Goal: Information Seeking & Learning: Learn about a topic

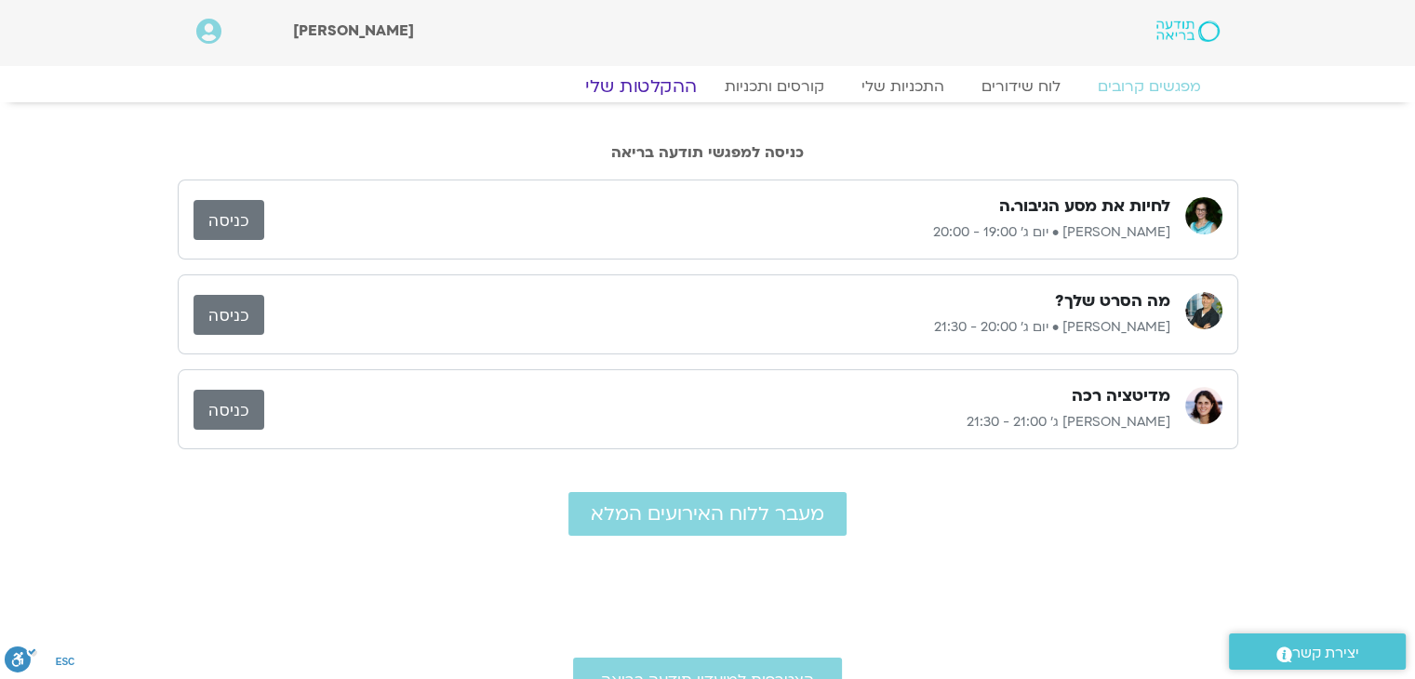
click at [649, 84] on link "ההקלטות שלי" at bounding box center [641, 86] width 156 height 22
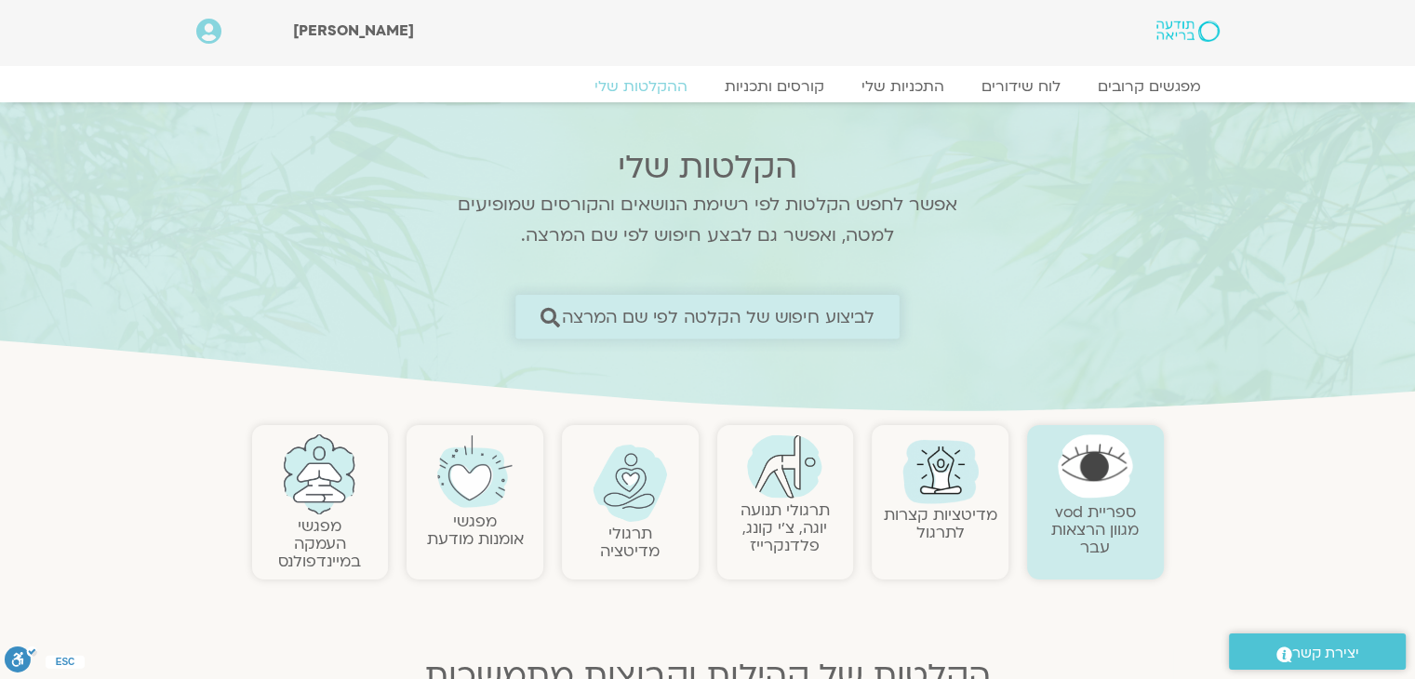
click at [732, 317] on span "לביצוע חיפוש של הקלטה לפי שם המרצה" at bounding box center [718, 317] width 313 height 20
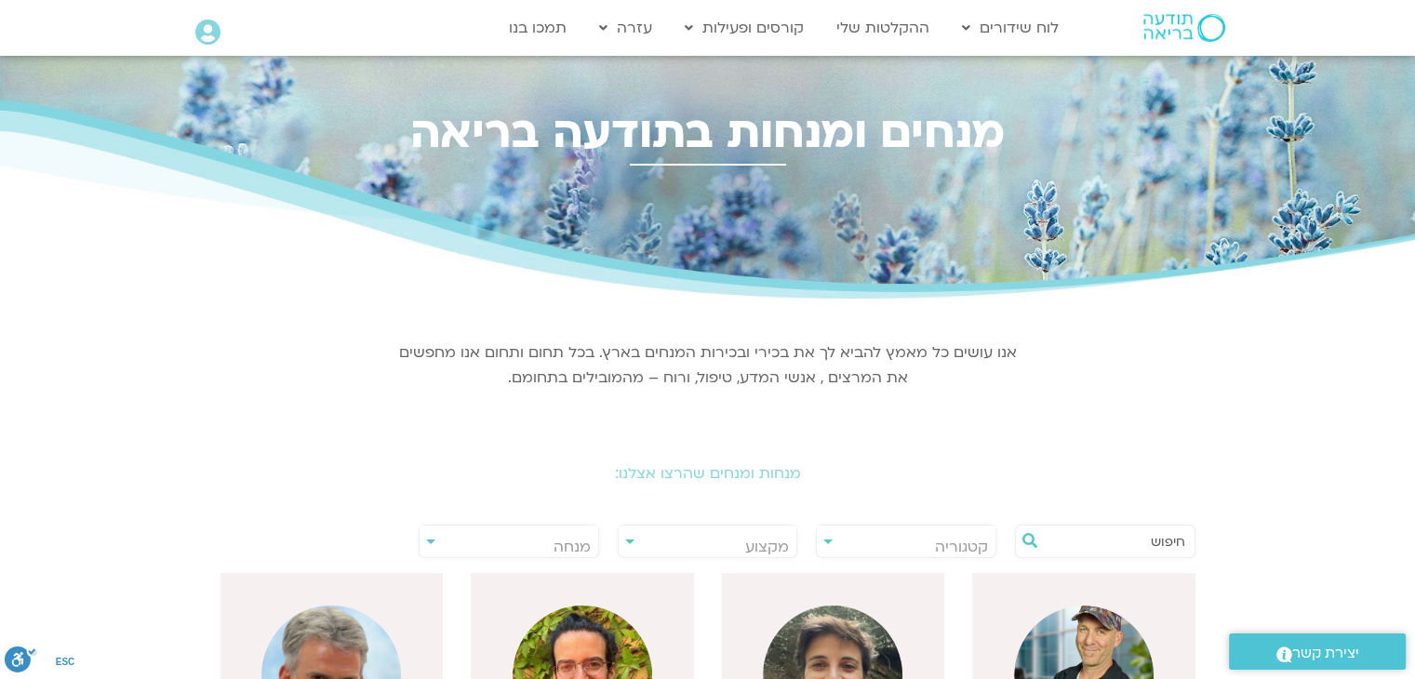
click at [1113, 548] on input "text" at bounding box center [1114, 542] width 141 height 32
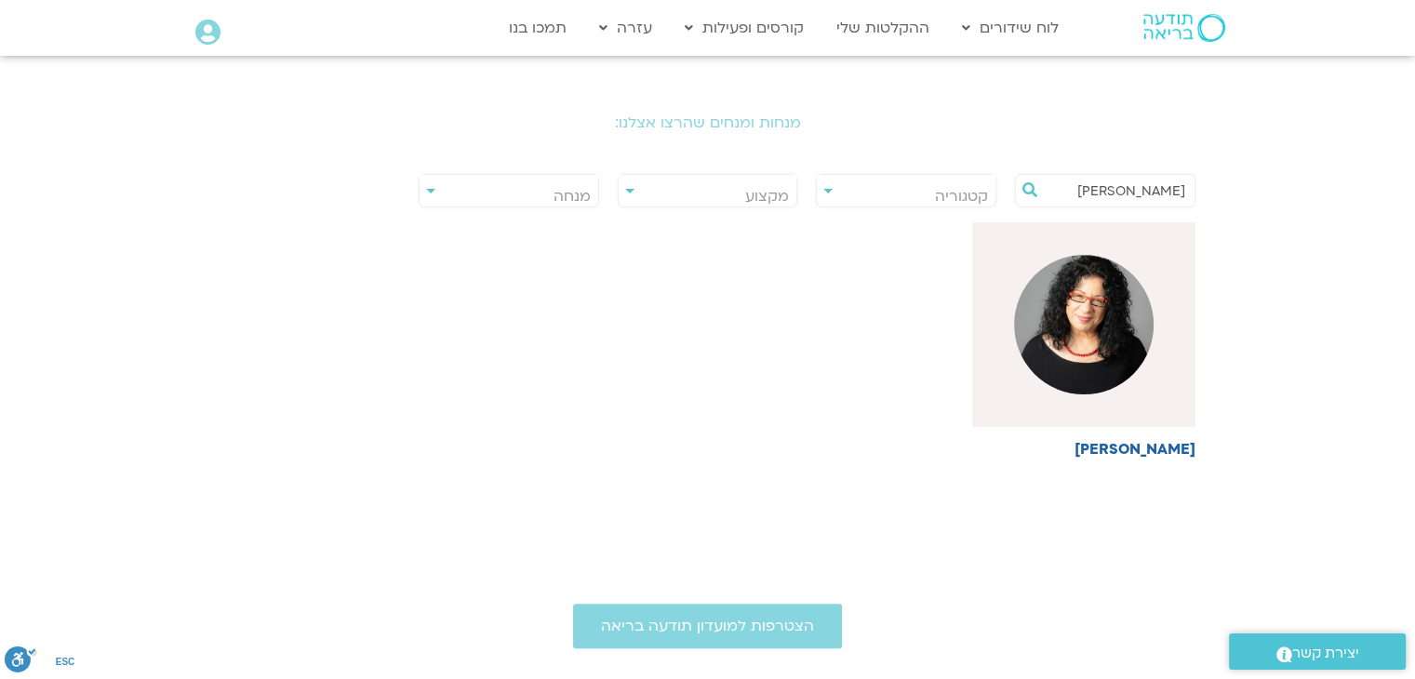
scroll to position [372, 0]
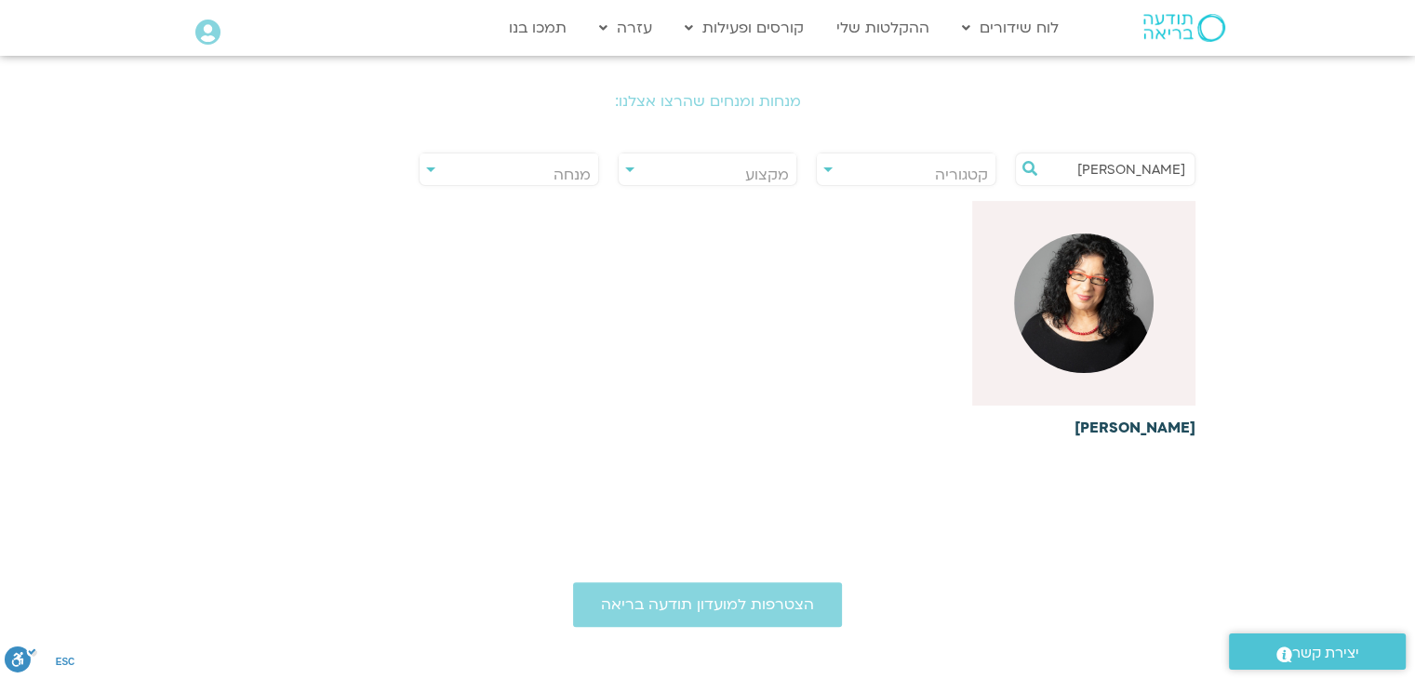
type input "ארנינה"
click at [1148, 426] on h6 "[PERSON_NAME]" at bounding box center [1083, 428] width 223 height 17
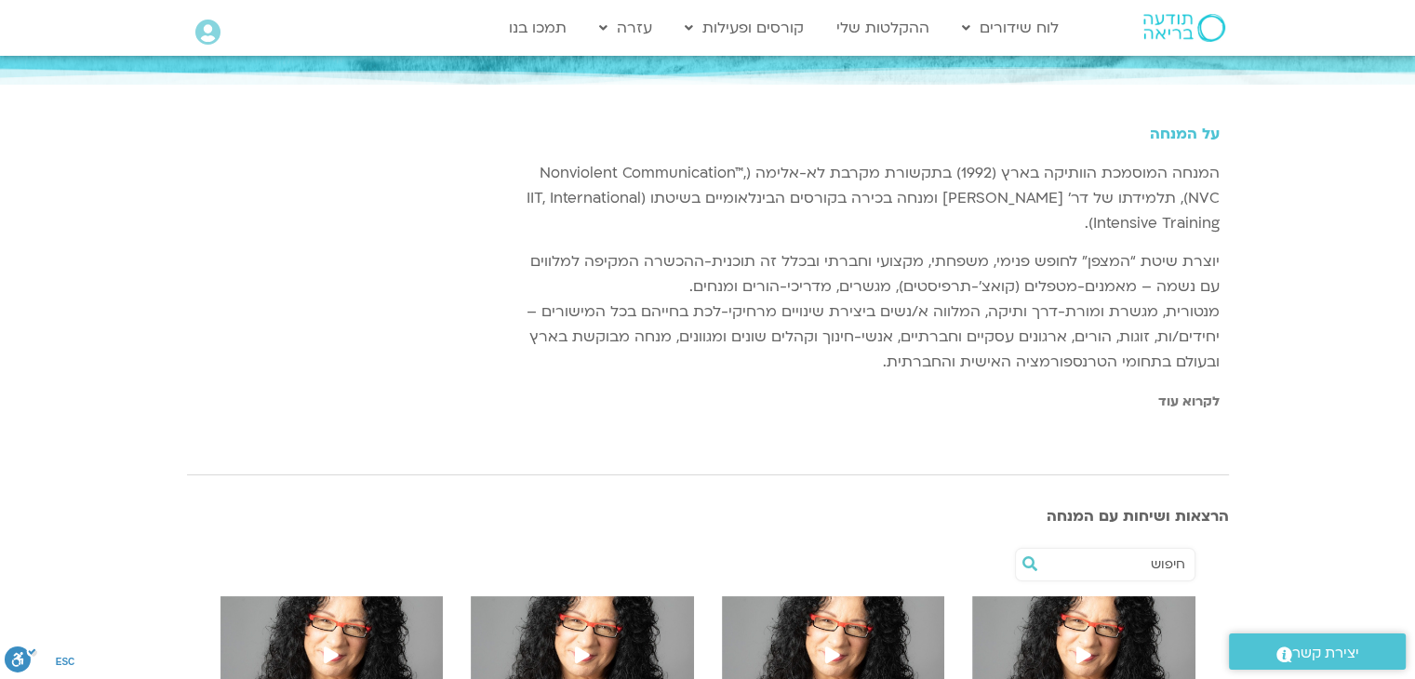
scroll to position [465, 0]
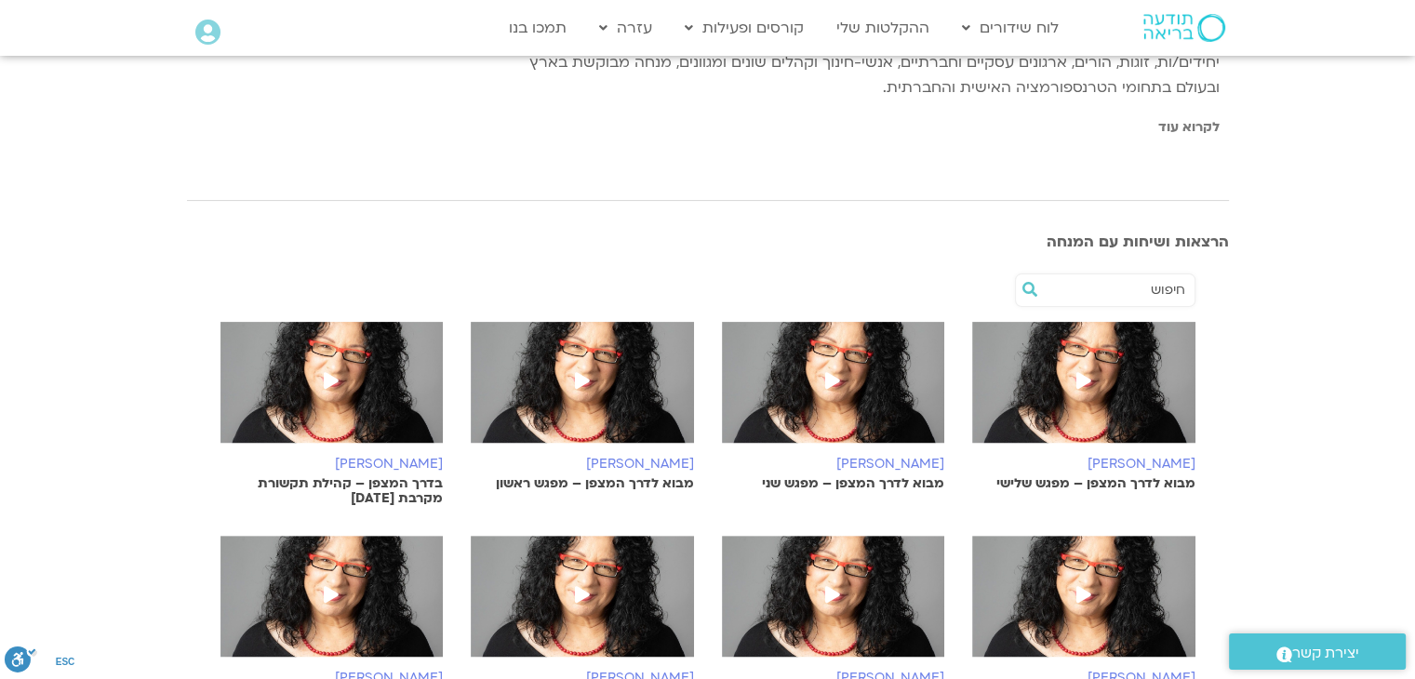
click at [1084, 378] on icon at bounding box center [1083, 380] width 15 height 17
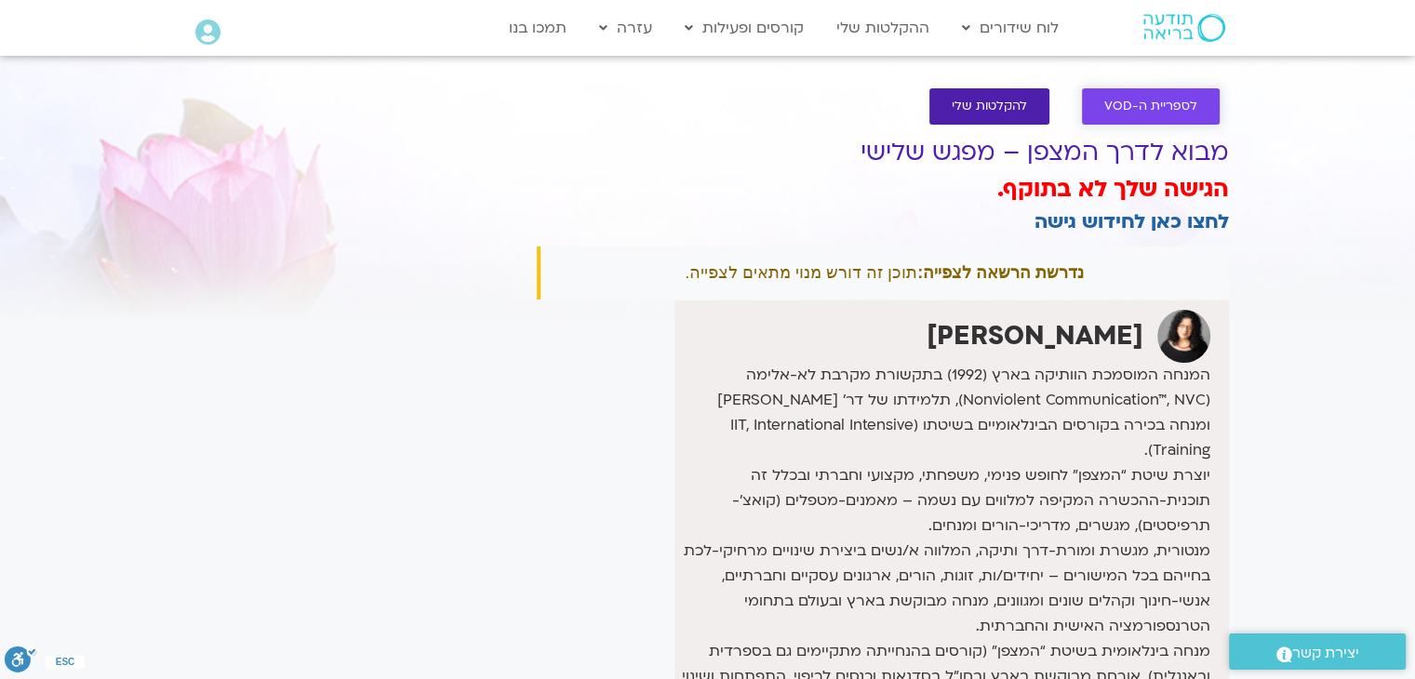
click at [1152, 102] on span "לספריית ה-VOD" at bounding box center [1150, 107] width 93 height 14
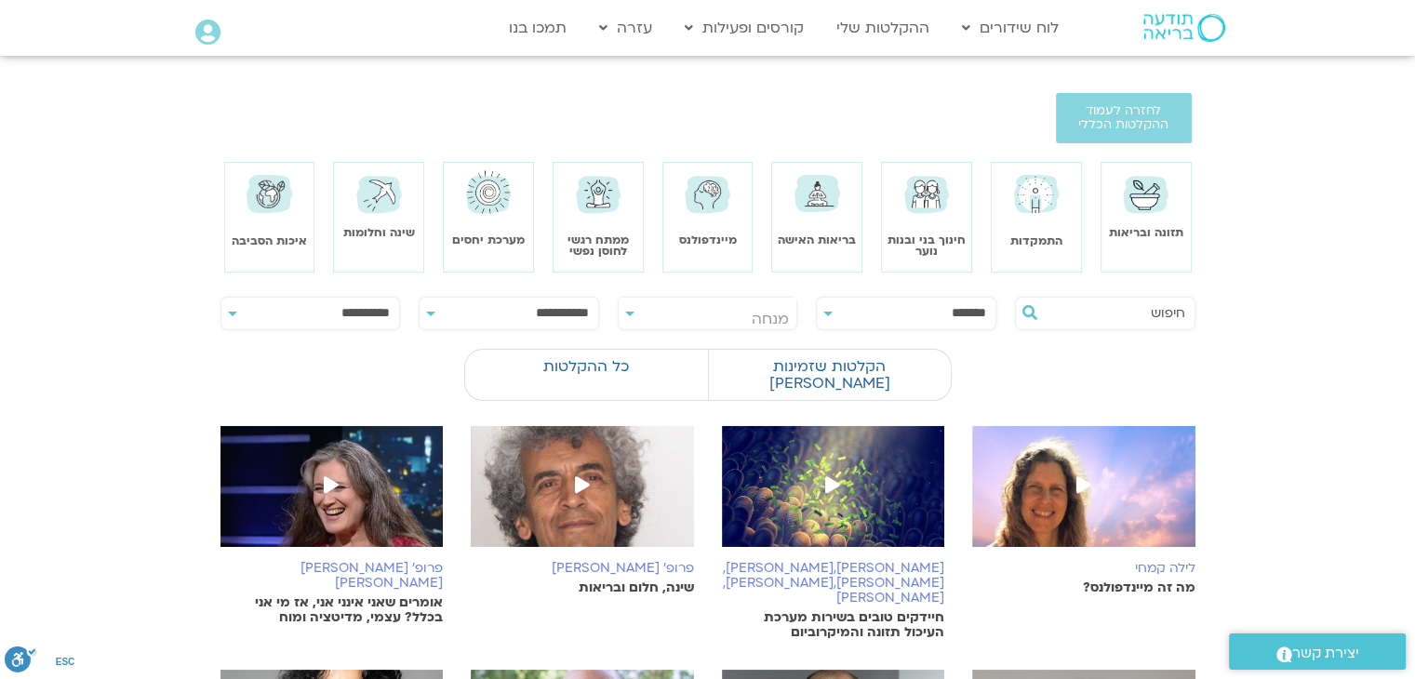
click at [1100, 310] on input "text" at bounding box center [1114, 314] width 141 height 32
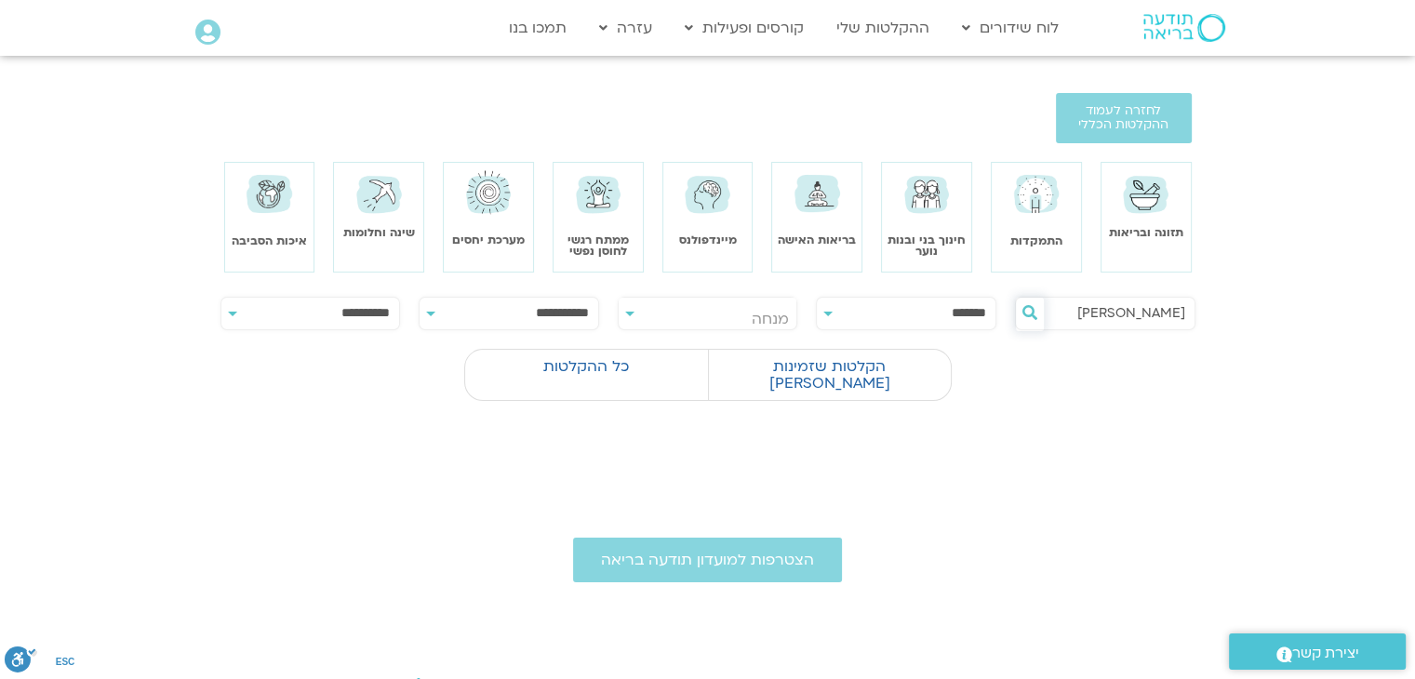
type input "ארנינה"
click at [1029, 309] on icon at bounding box center [1029, 312] width 15 height 15
click at [831, 365] on label "הקלטות שזמינות לי" at bounding box center [829, 375] width 243 height 52
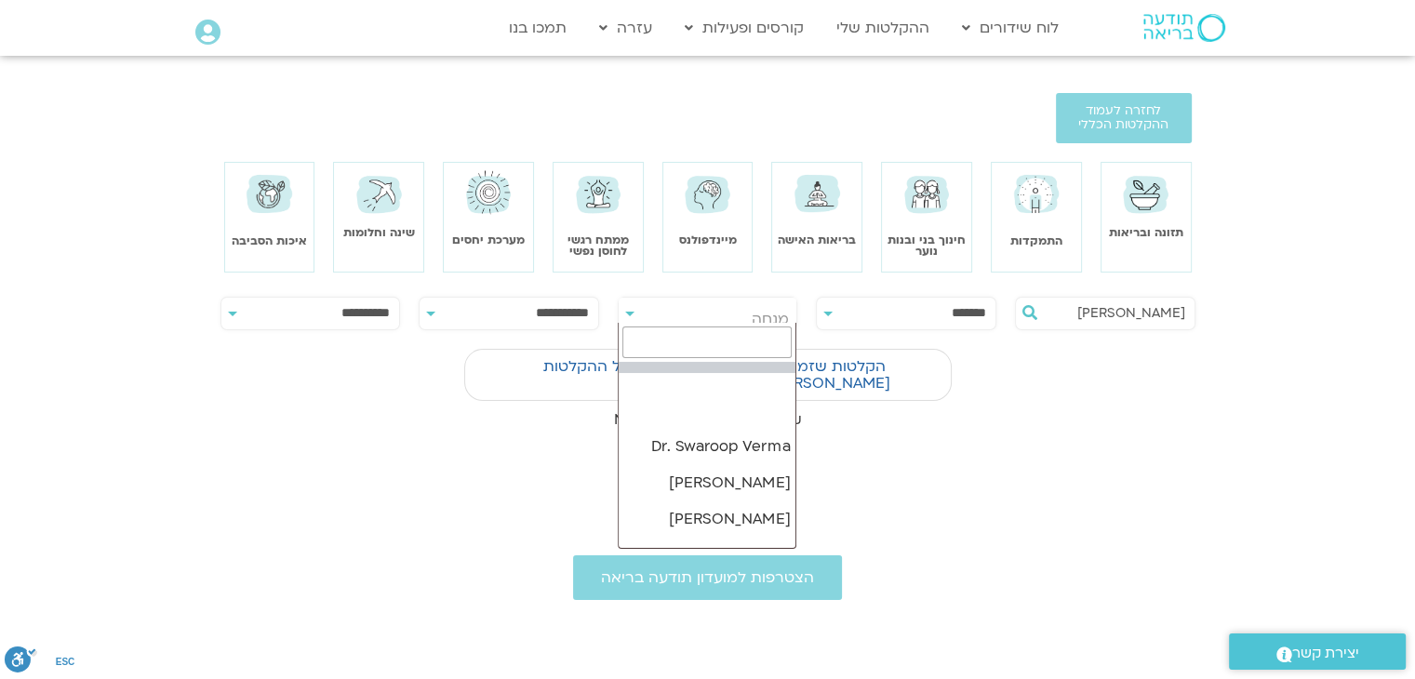
click at [700, 313] on span "מנחה" at bounding box center [708, 319] width 179 height 43
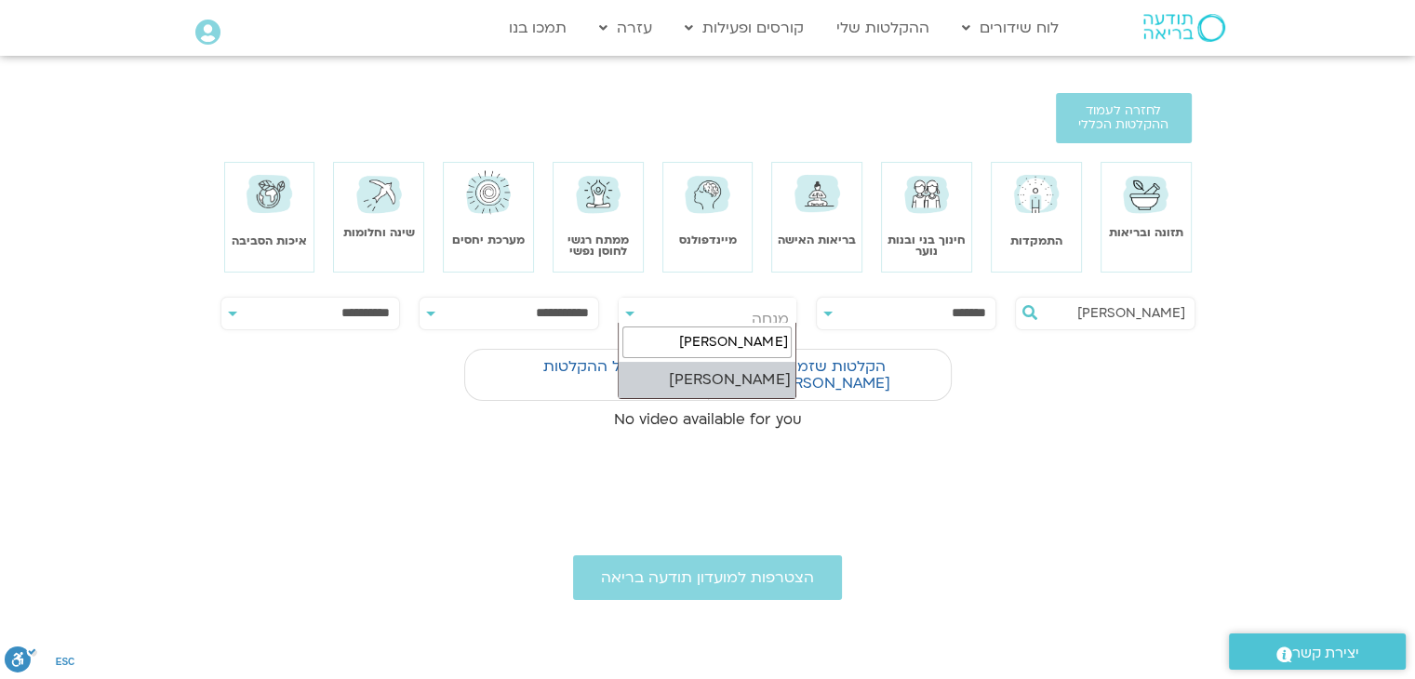
type input "ארנינה"
select select "****"
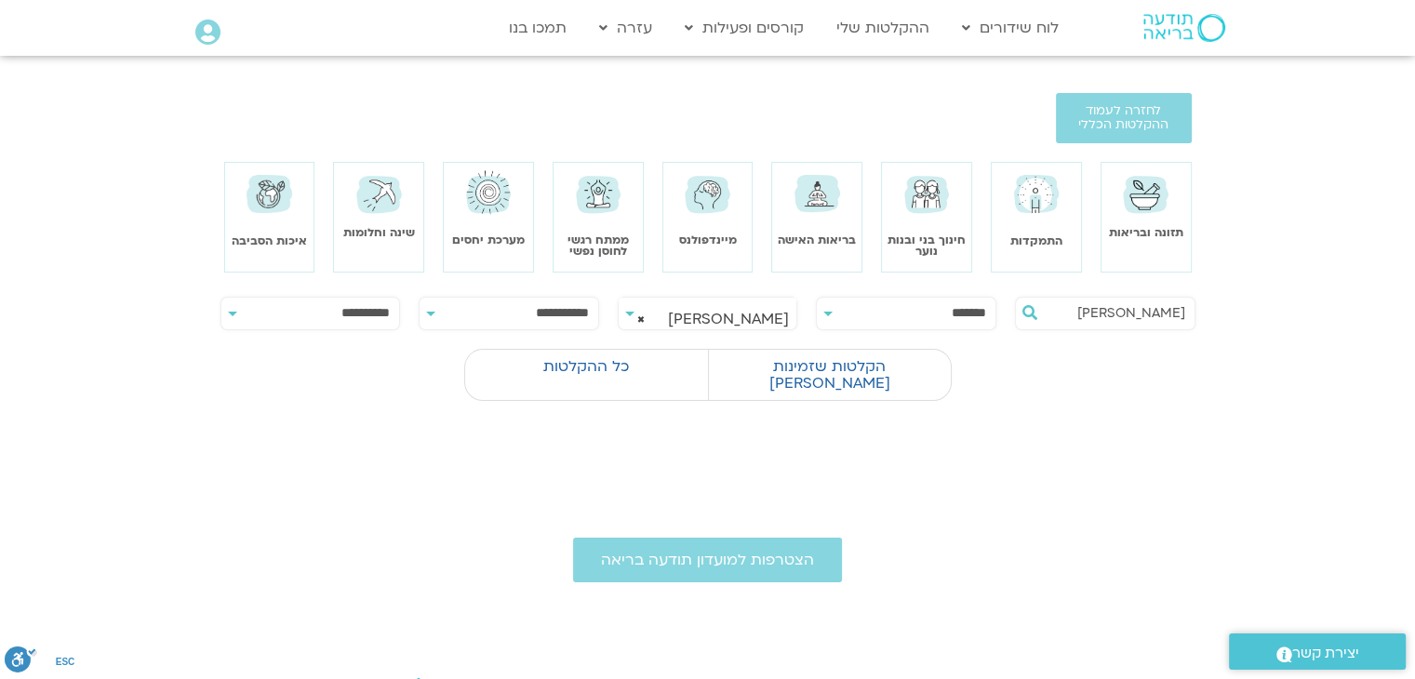
click at [232, 316] on select "**********" at bounding box center [309, 314] width 179 height 32
select select "**********"
click at [220, 298] on select "**********" at bounding box center [309, 314] width 179 height 32
click at [823, 369] on label "הקלטות שזמינות לי" at bounding box center [829, 375] width 243 height 52
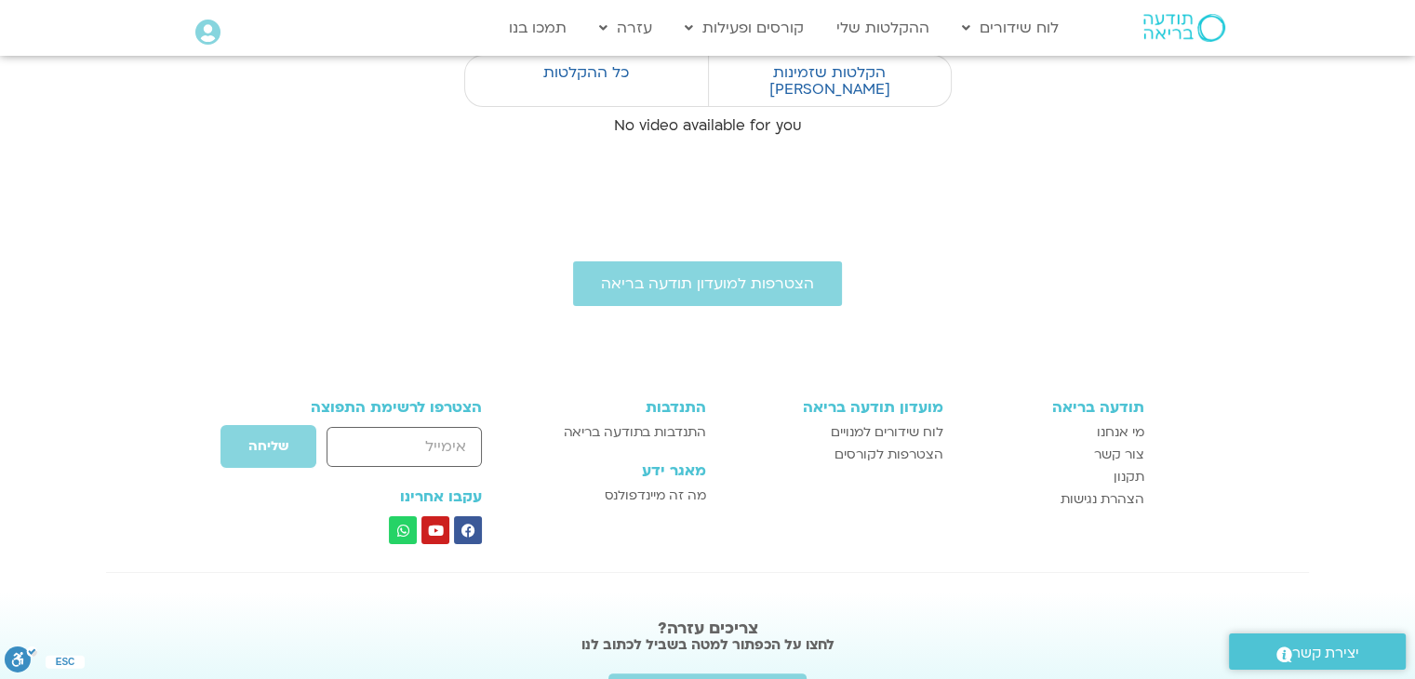
scroll to position [372, 0]
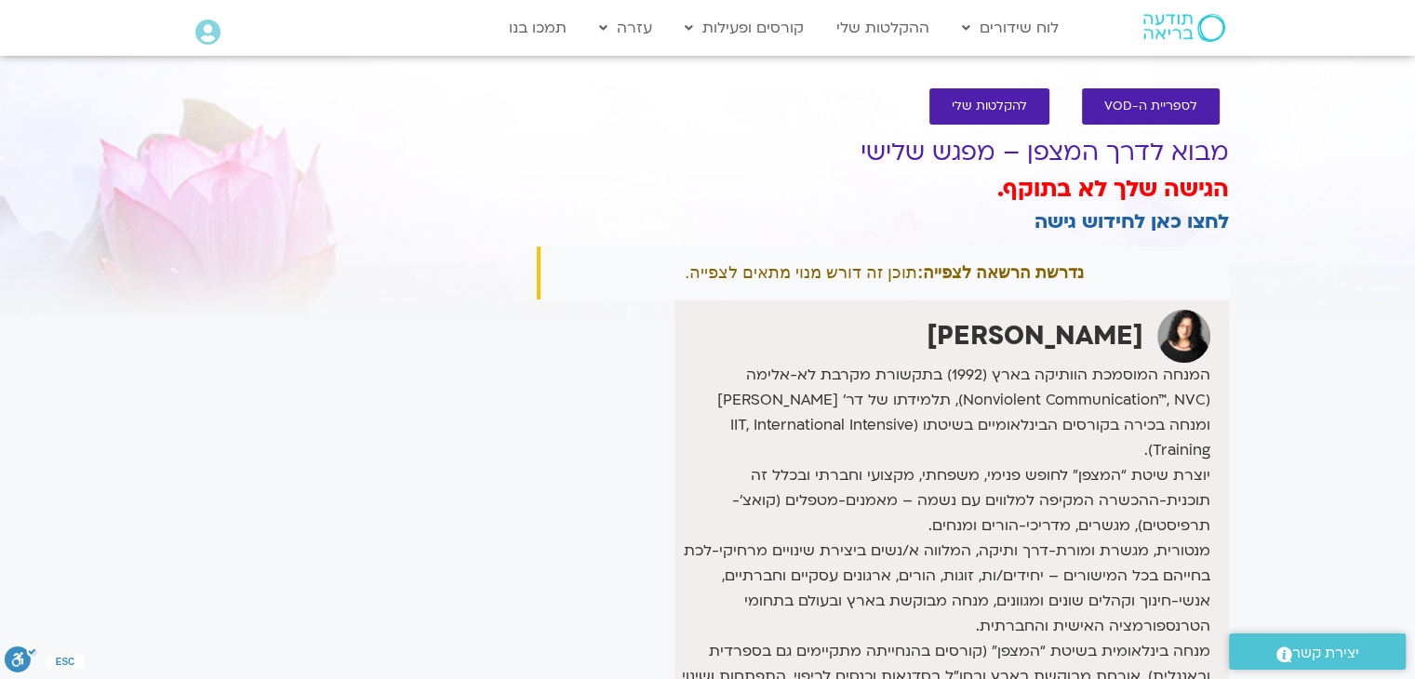
click at [621, 162] on h1 "מבוא לדרך המצפן – מפגש שלישי" at bounding box center [883, 153] width 692 height 28
